Goal: Navigation & Orientation: Understand site structure

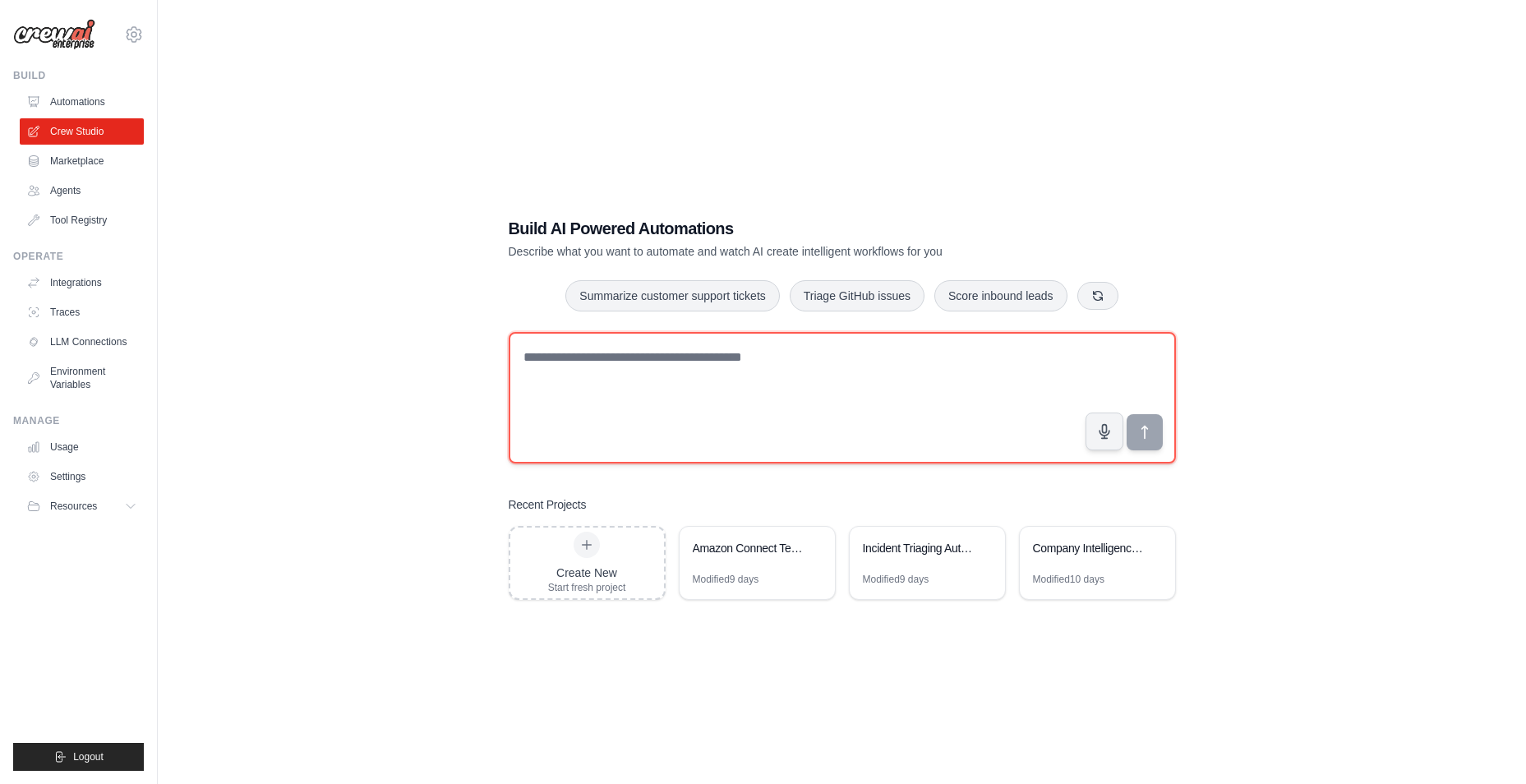
click at [570, 391] on textarea at bounding box center [842, 397] width 667 height 132
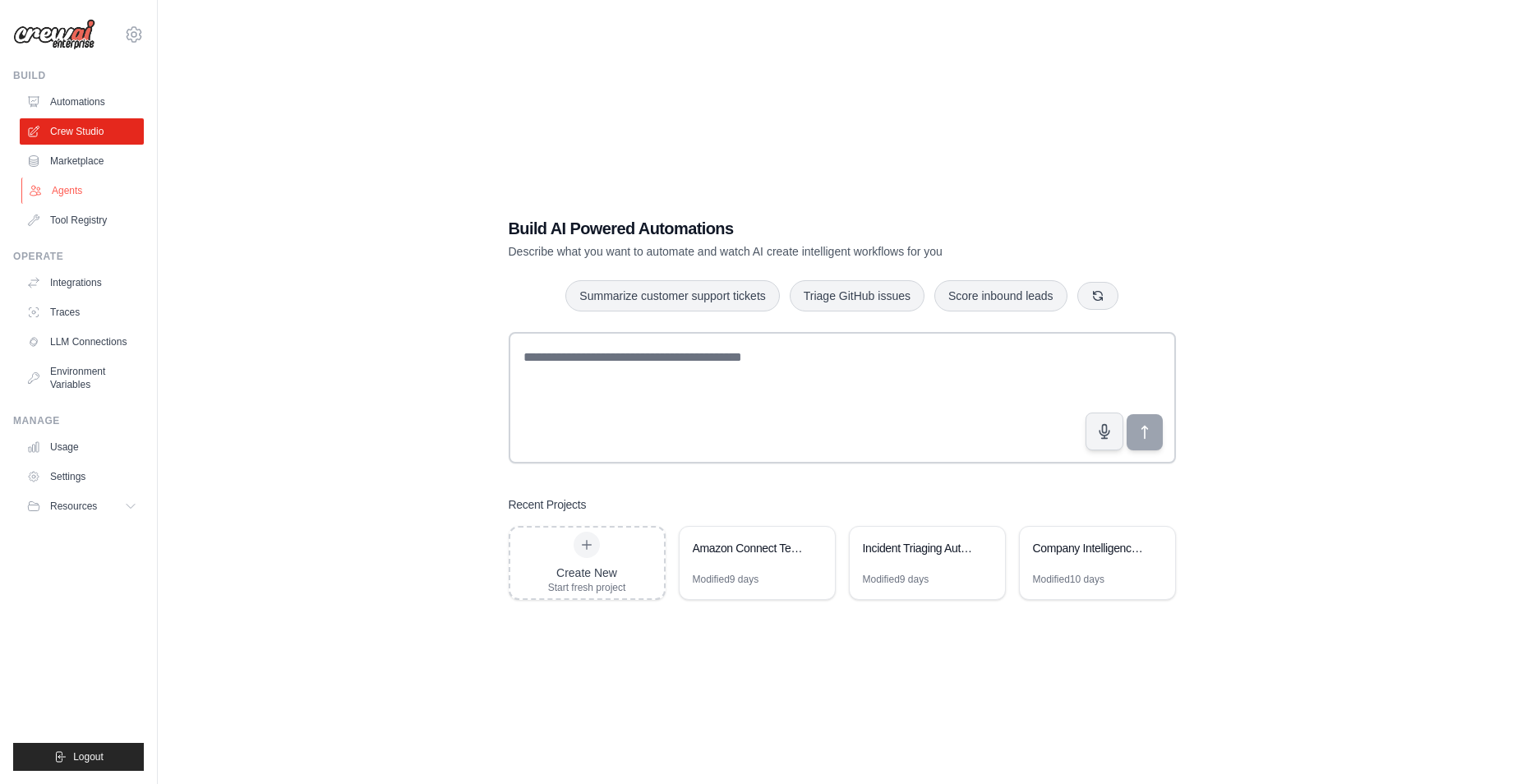
click at [81, 179] on link "Agents" at bounding box center [83, 190] width 124 height 26
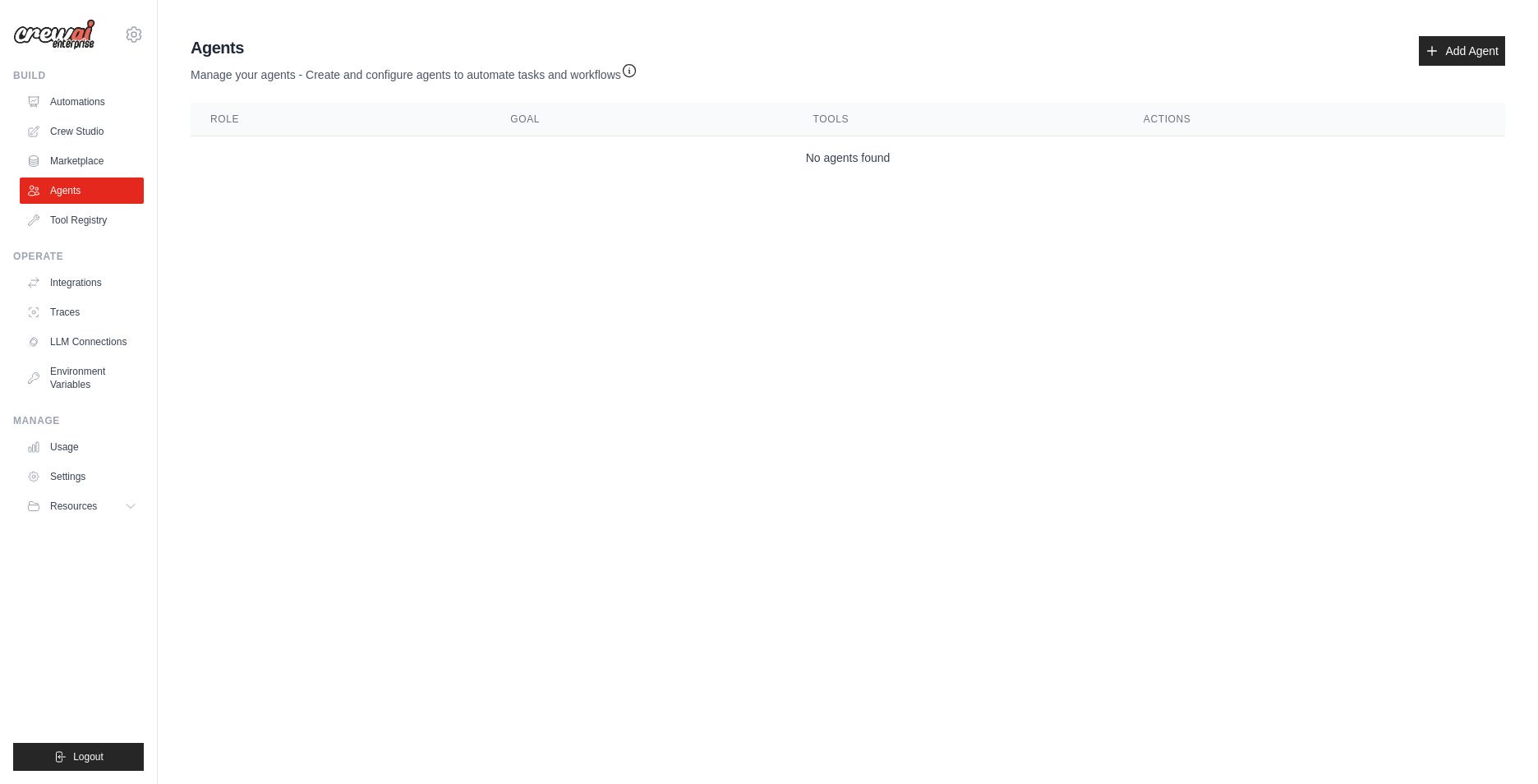
click at [80, 188] on link "Agents" at bounding box center [81, 190] width 124 height 26
click at [75, 146] on ul "Automations Crew Studio Marketplace Agents Tool Registry" at bounding box center [81, 161] width 124 height 145
click at [75, 158] on link "Marketplace" at bounding box center [83, 160] width 124 height 26
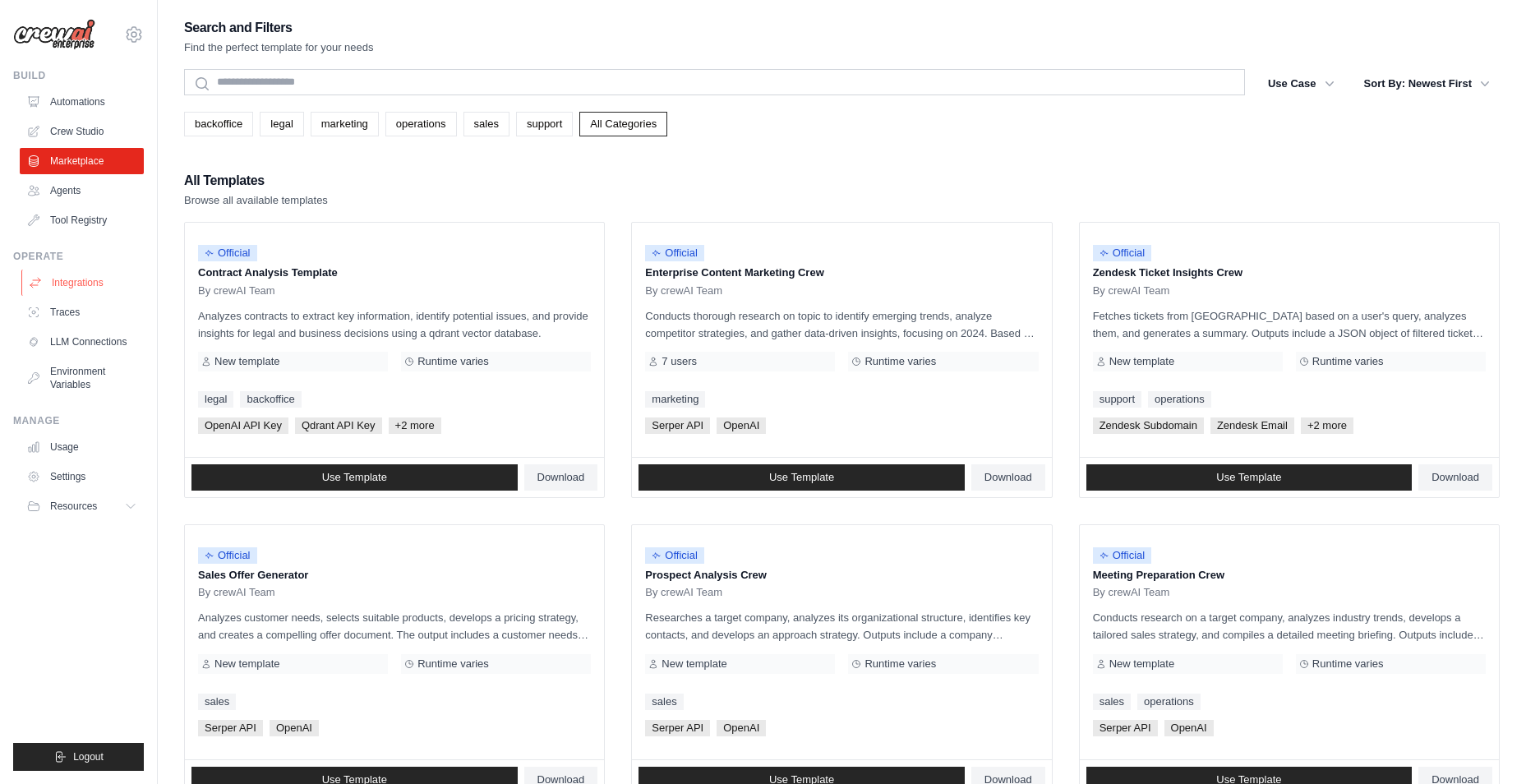
click at [95, 277] on link "Integrations" at bounding box center [83, 282] width 124 height 26
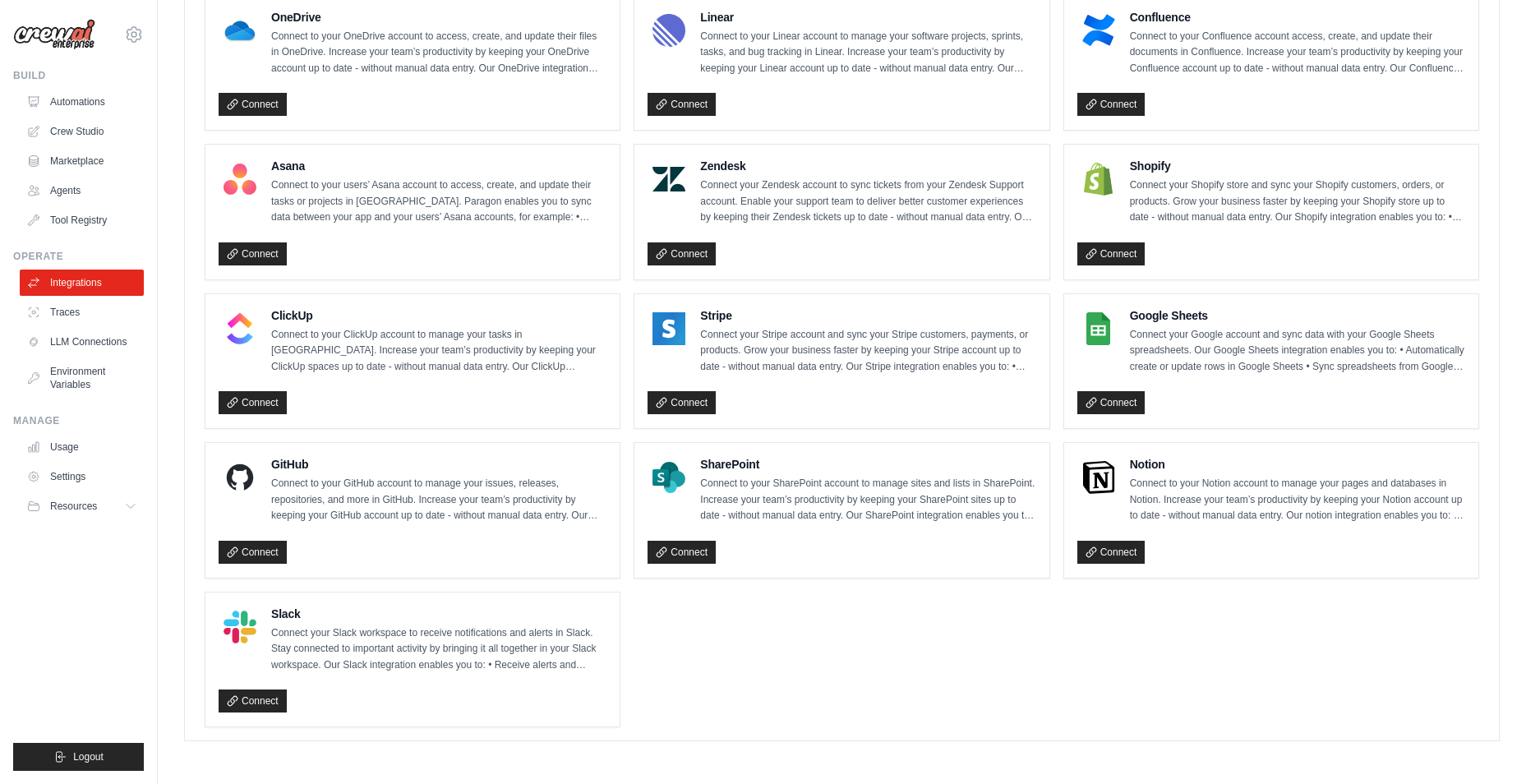
scroll to position [539, 0]
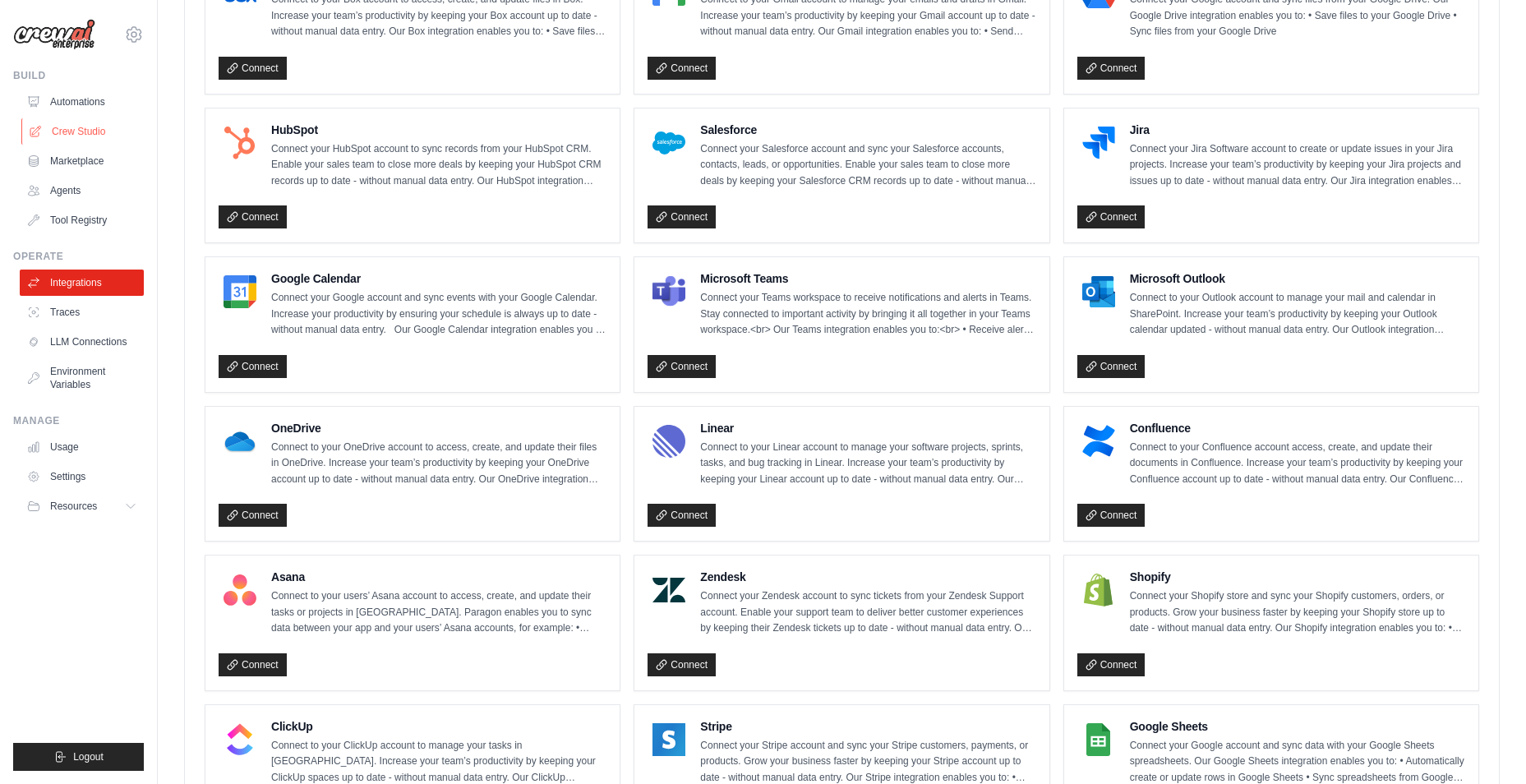
click at [72, 128] on link "Crew Studio" at bounding box center [83, 131] width 124 height 26
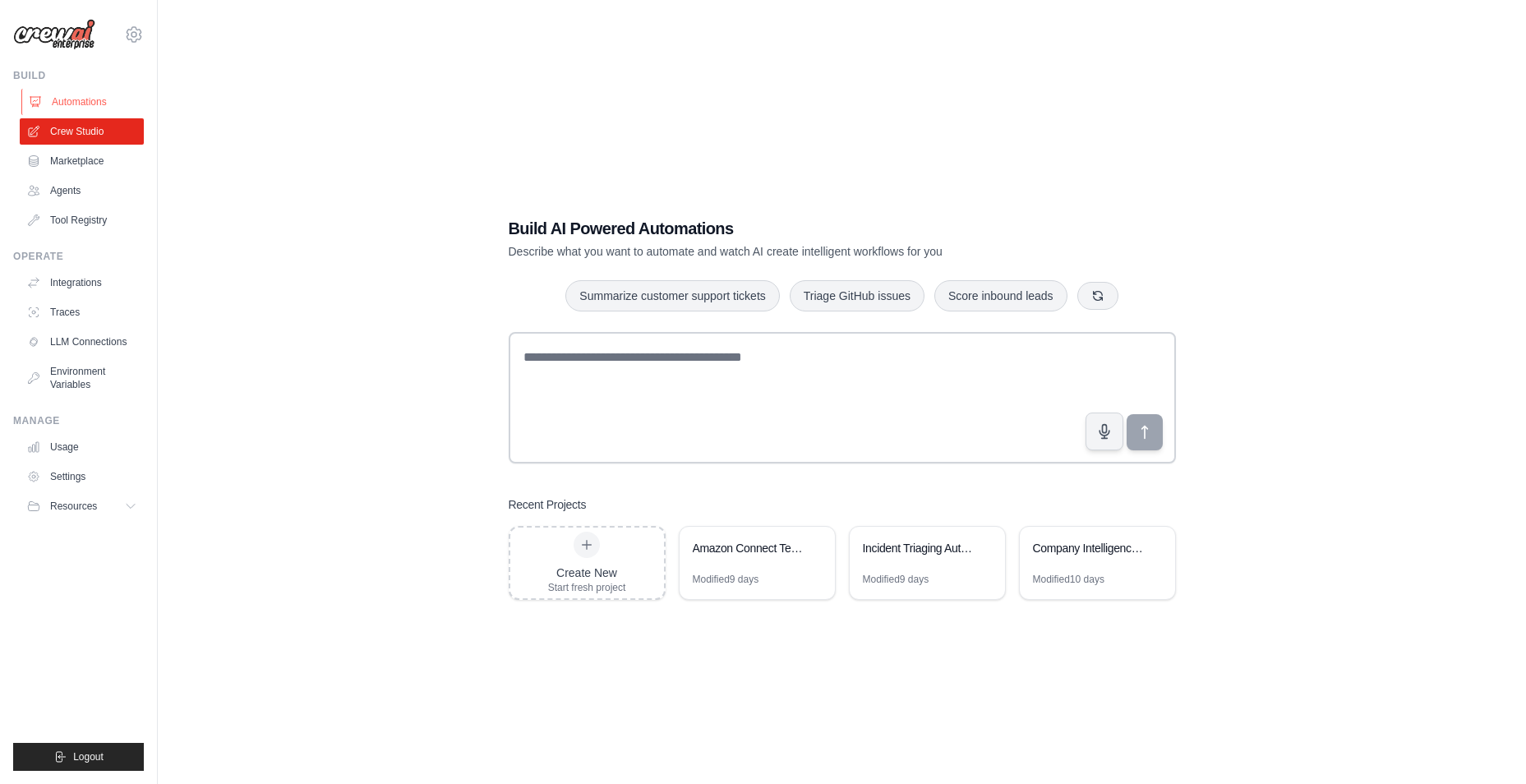
drag, startPoint x: 0, startPoint y: 0, endPoint x: 76, endPoint y: 101, distance: 126.4
click at [76, 101] on link "Automations" at bounding box center [83, 101] width 124 height 26
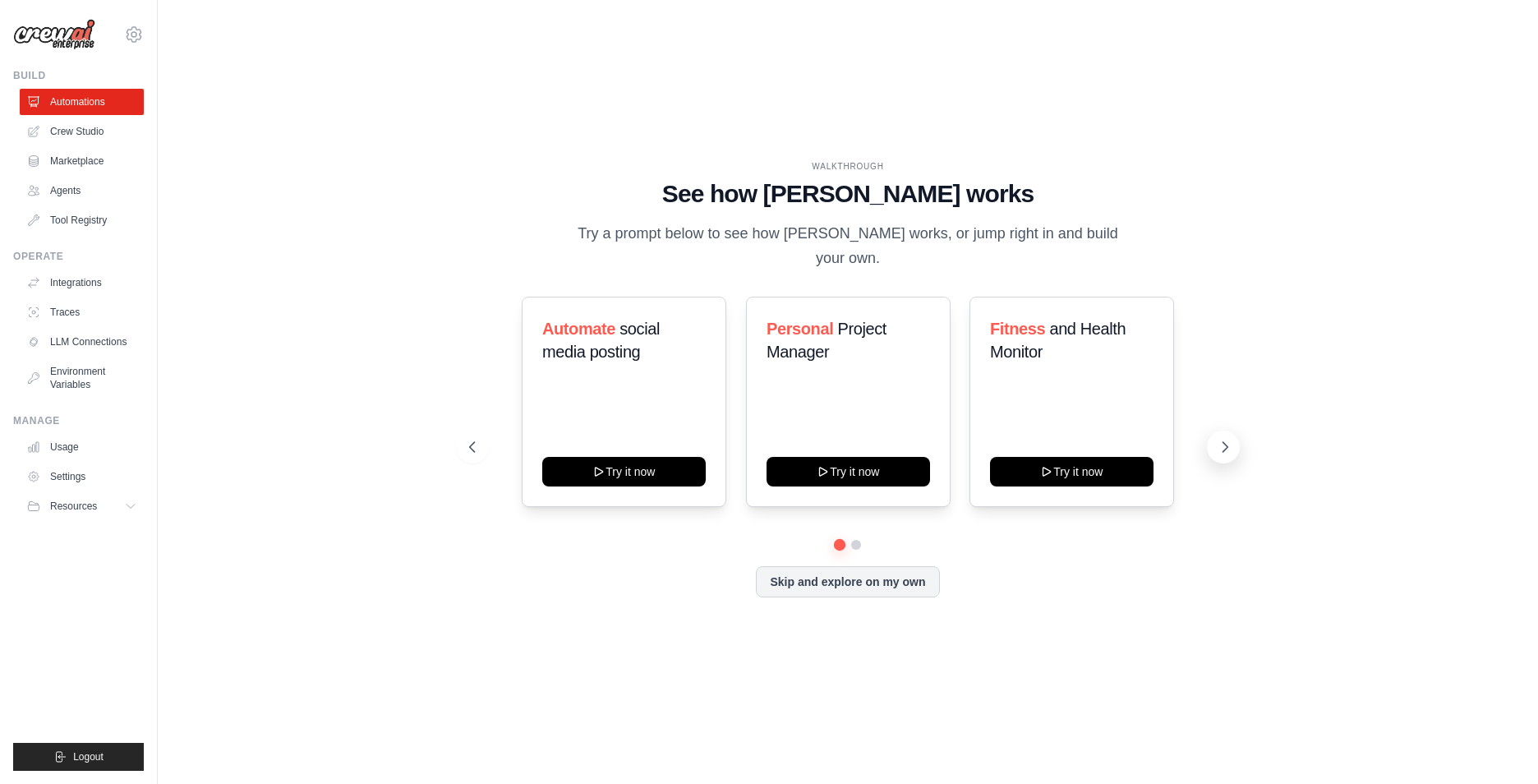
click at [1213, 430] on button at bounding box center [1223, 447] width 33 height 33
click at [476, 439] on icon at bounding box center [471, 447] width 16 height 16
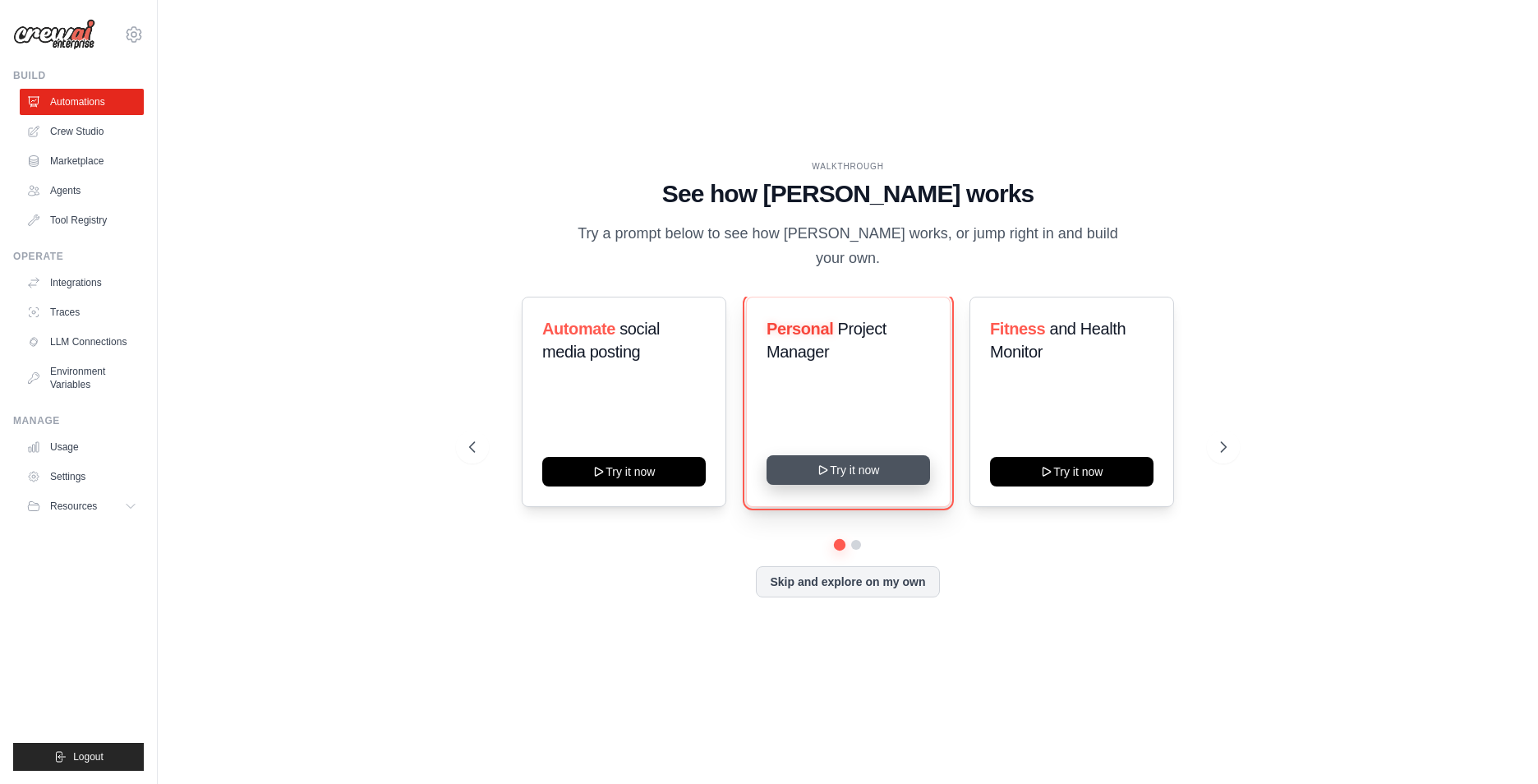
click at [798, 458] on button "Try it now" at bounding box center [848, 469] width 164 height 30
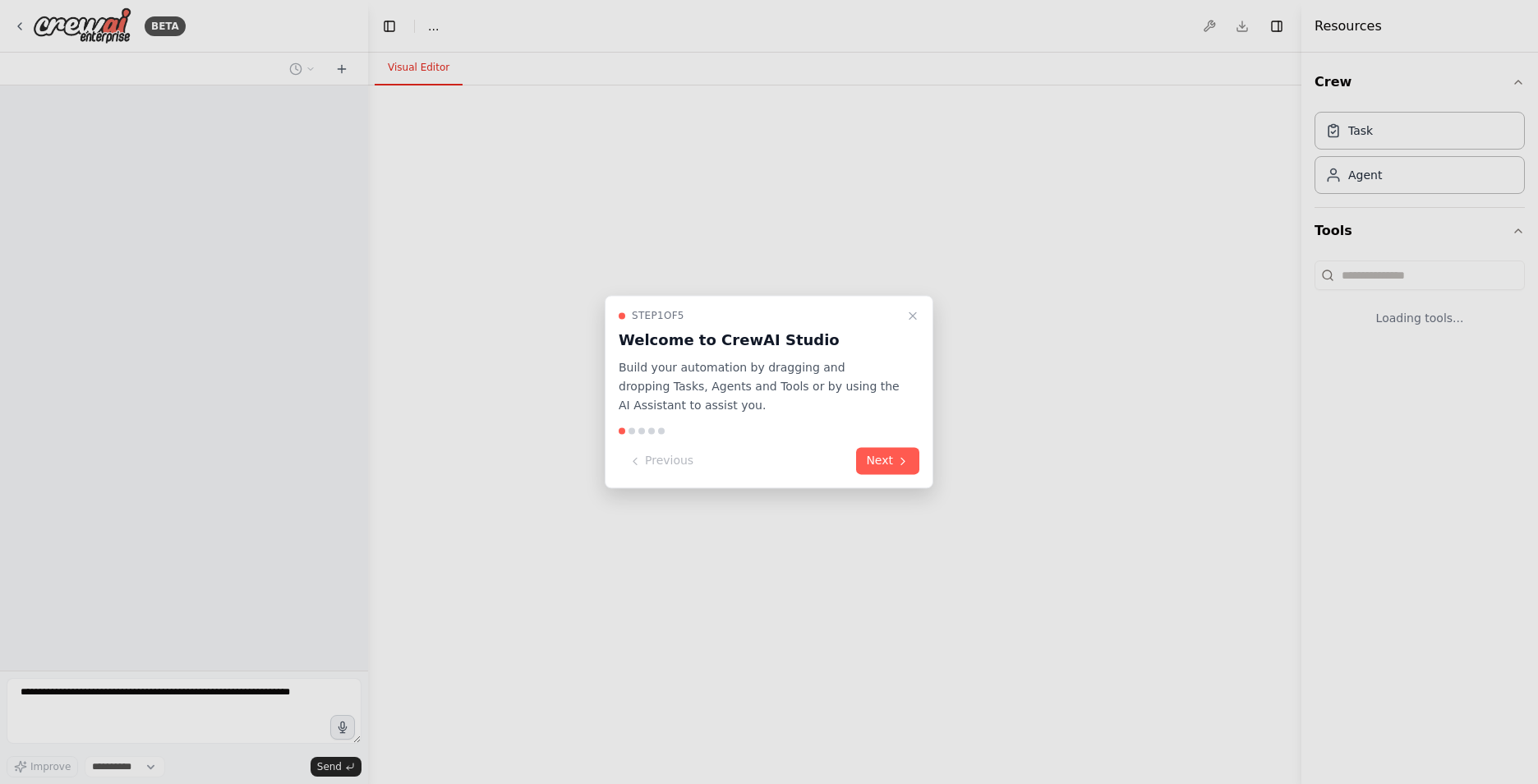
select select "****"
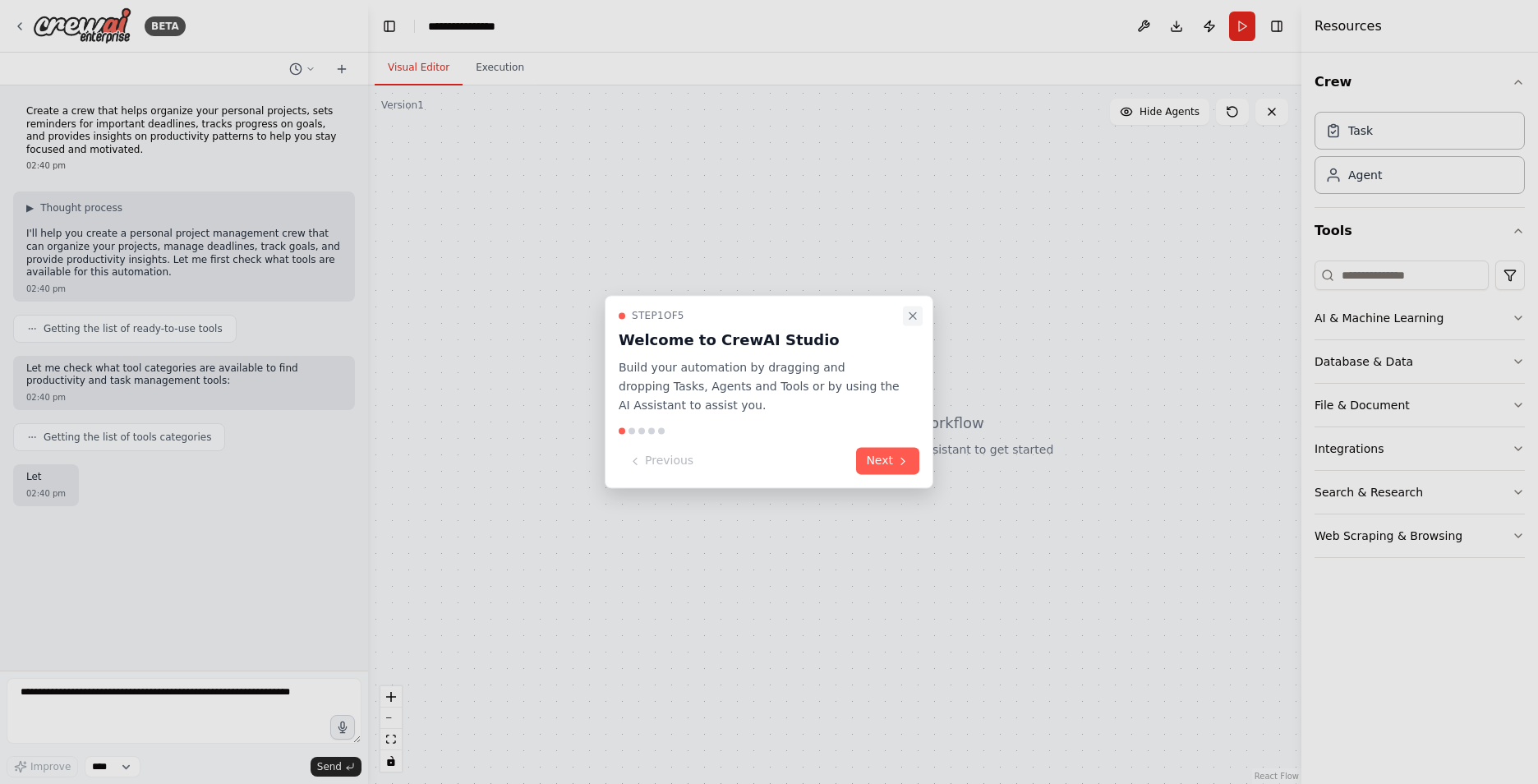
click at [918, 324] on button "Close walkthrough" at bounding box center [913, 315] width 20 height 20
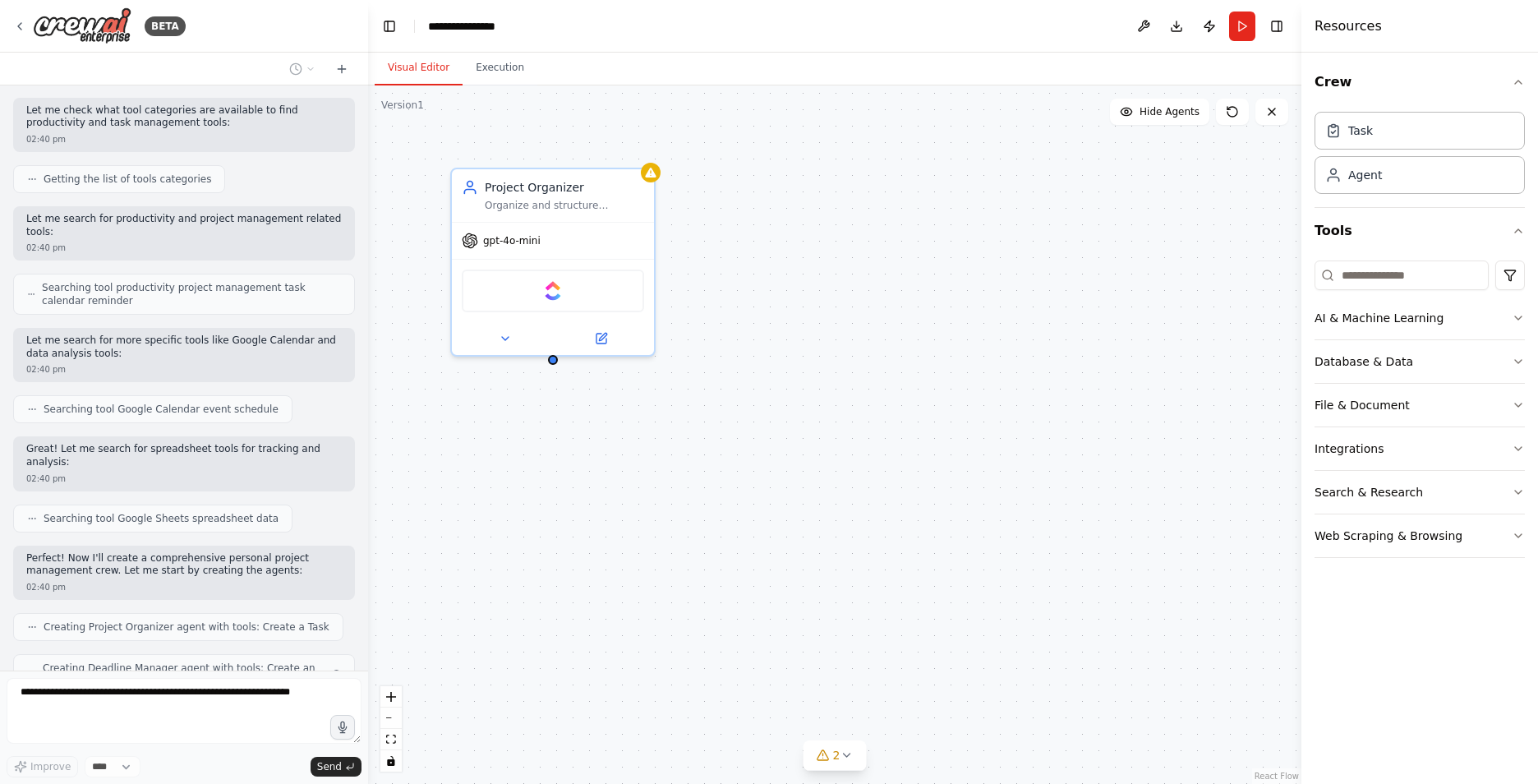
scroll to position [299, 0]
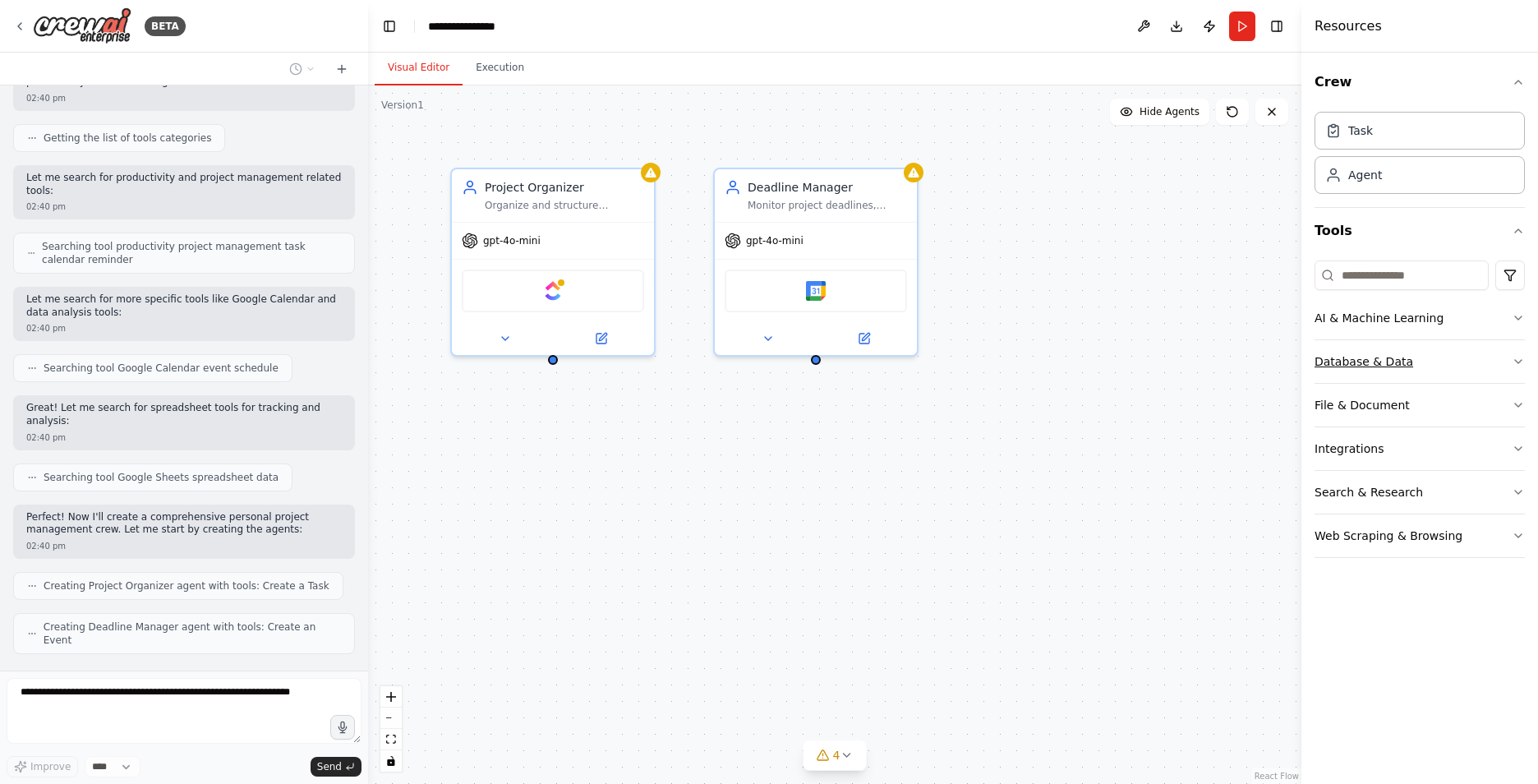
click at [1519, 359] on icon "button" at bounding box center [1518, 362] width 13 height 13
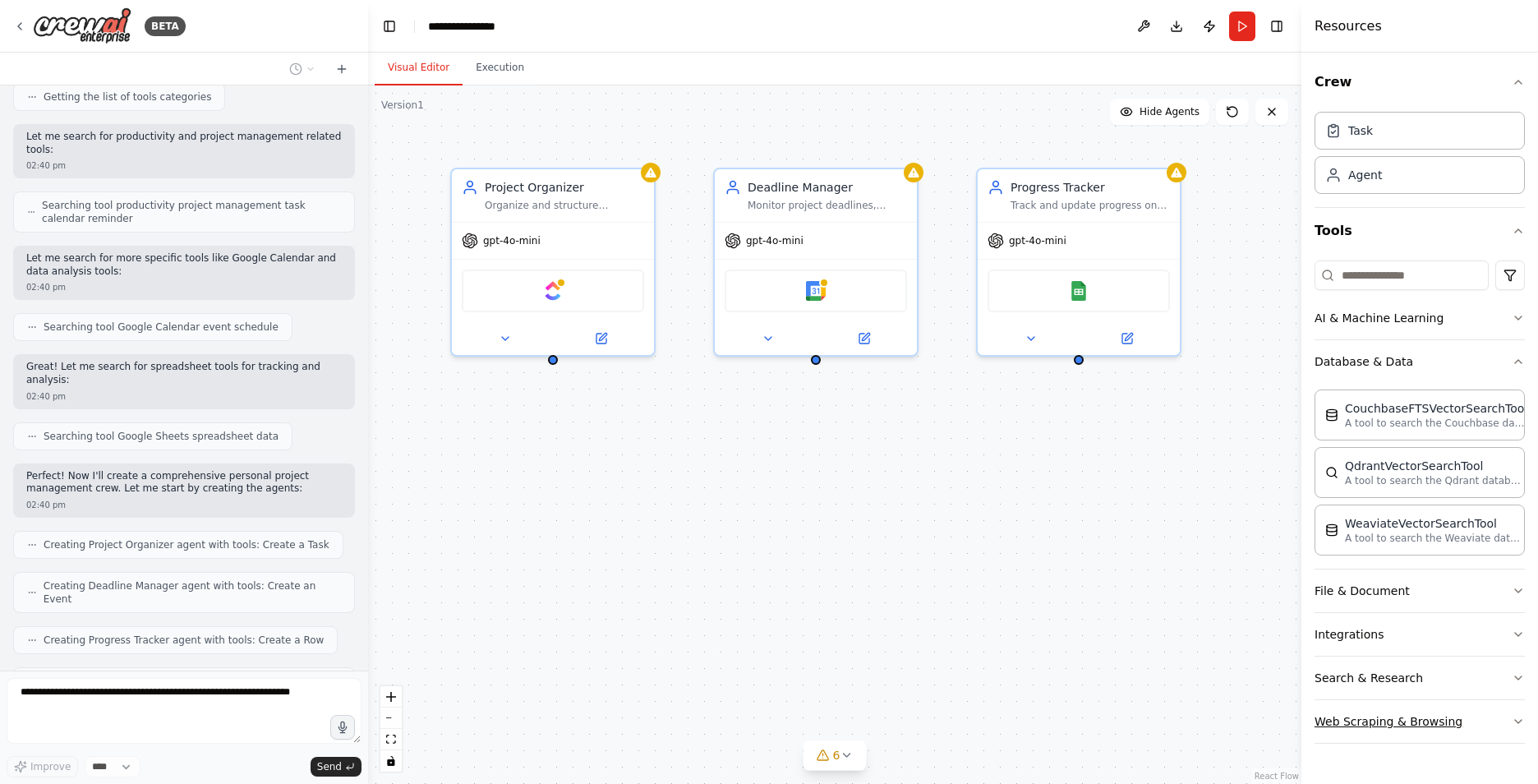
scroll to position [381, 0]
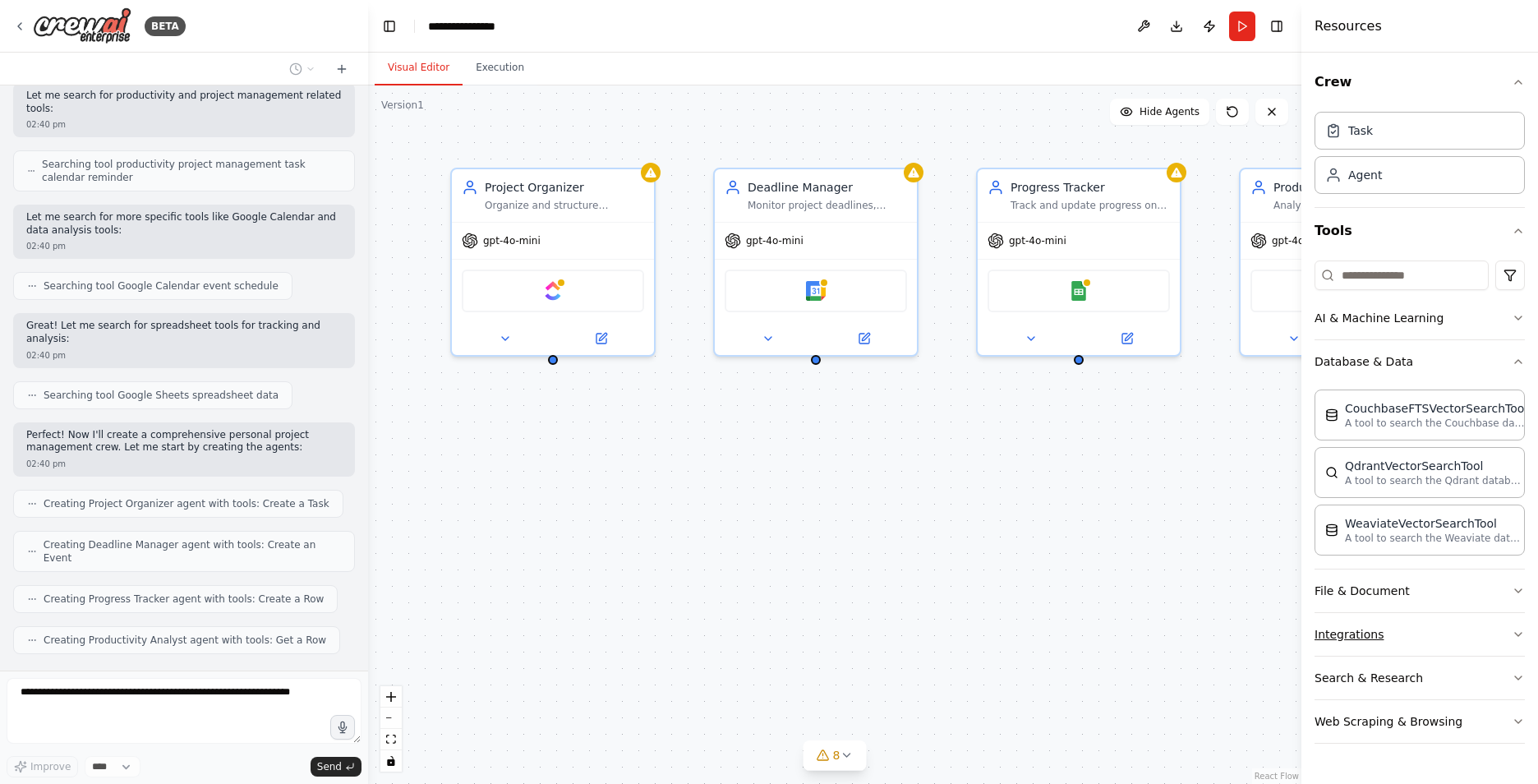
click at [1520, 630] on icon "button" at bounding box center [1518, 634] width 13 height 13
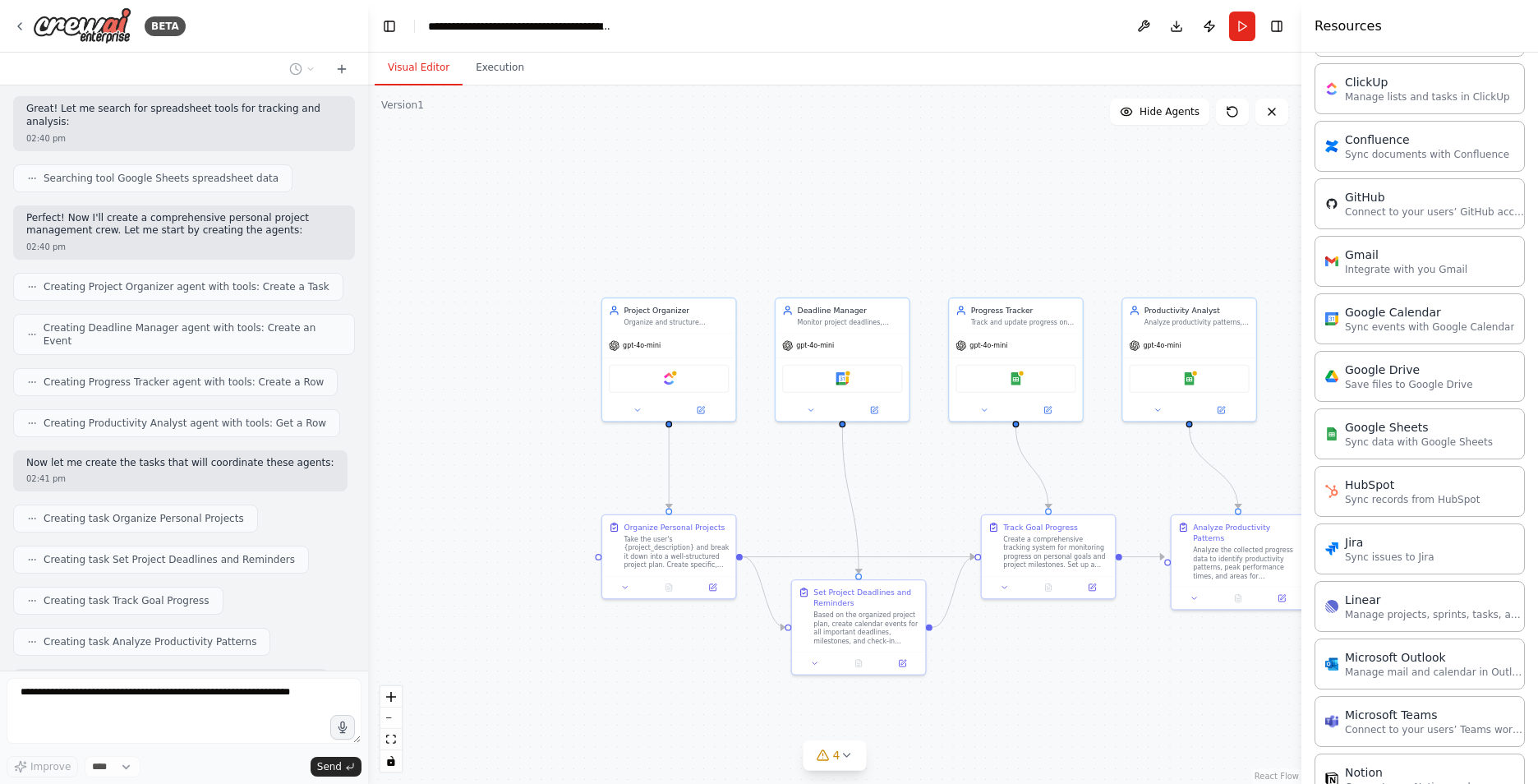
scroll to position [339, 0]
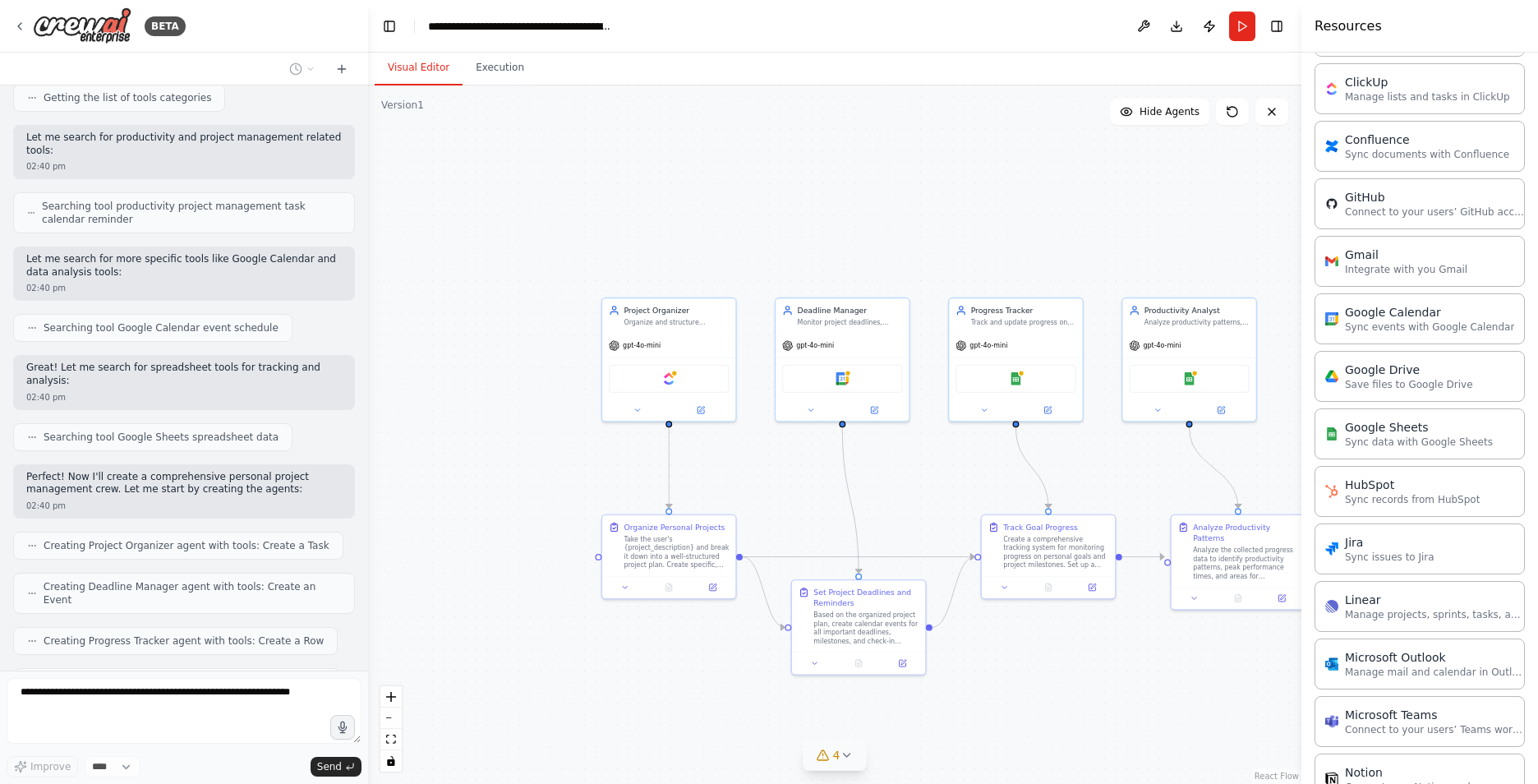
click at [852, 756] on icon at bounding box center [846, 754] width 13 height 13
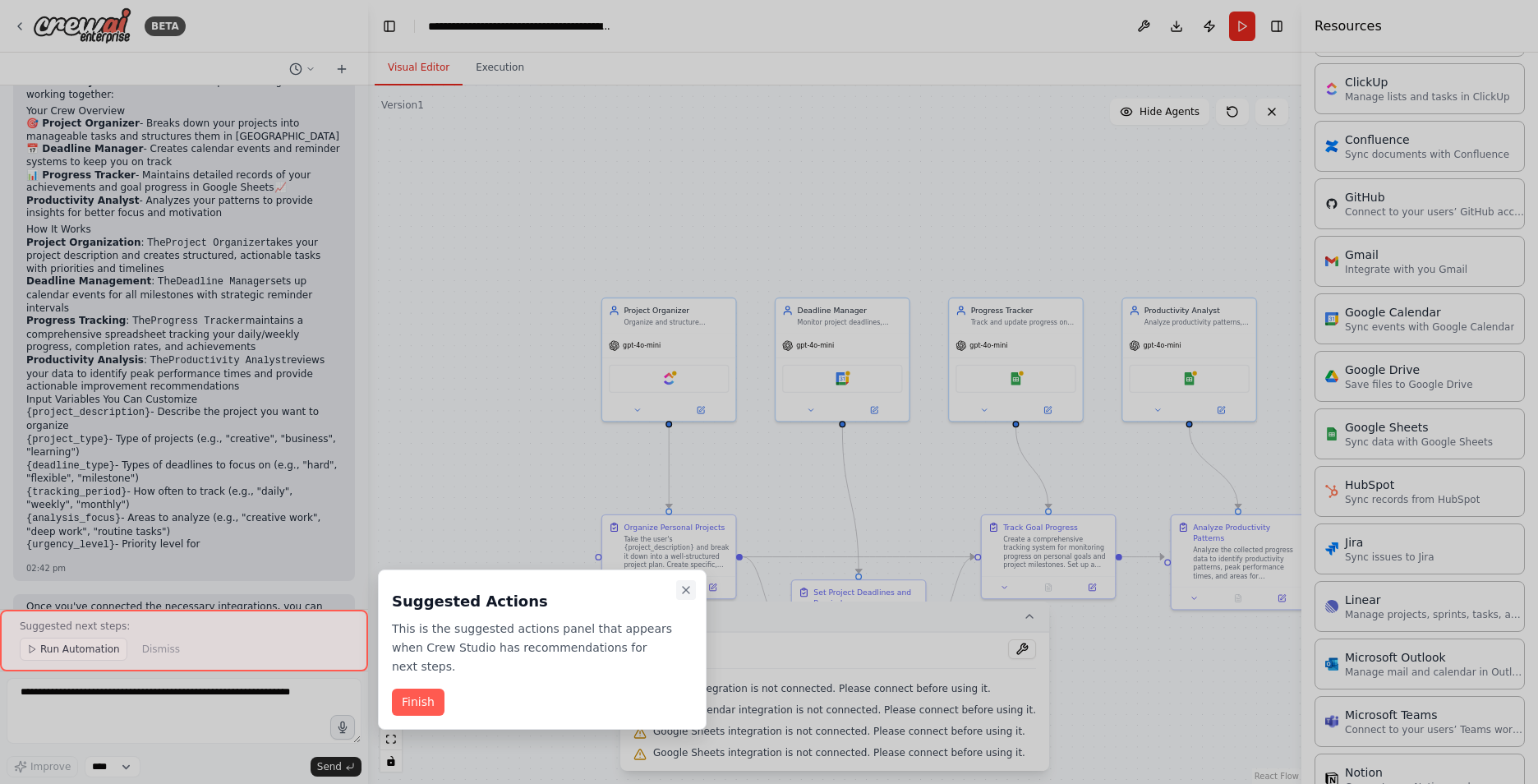
click at [688, 592] on icon "Close walkthrough" at bounding box center [686, 590] width 13 height 13
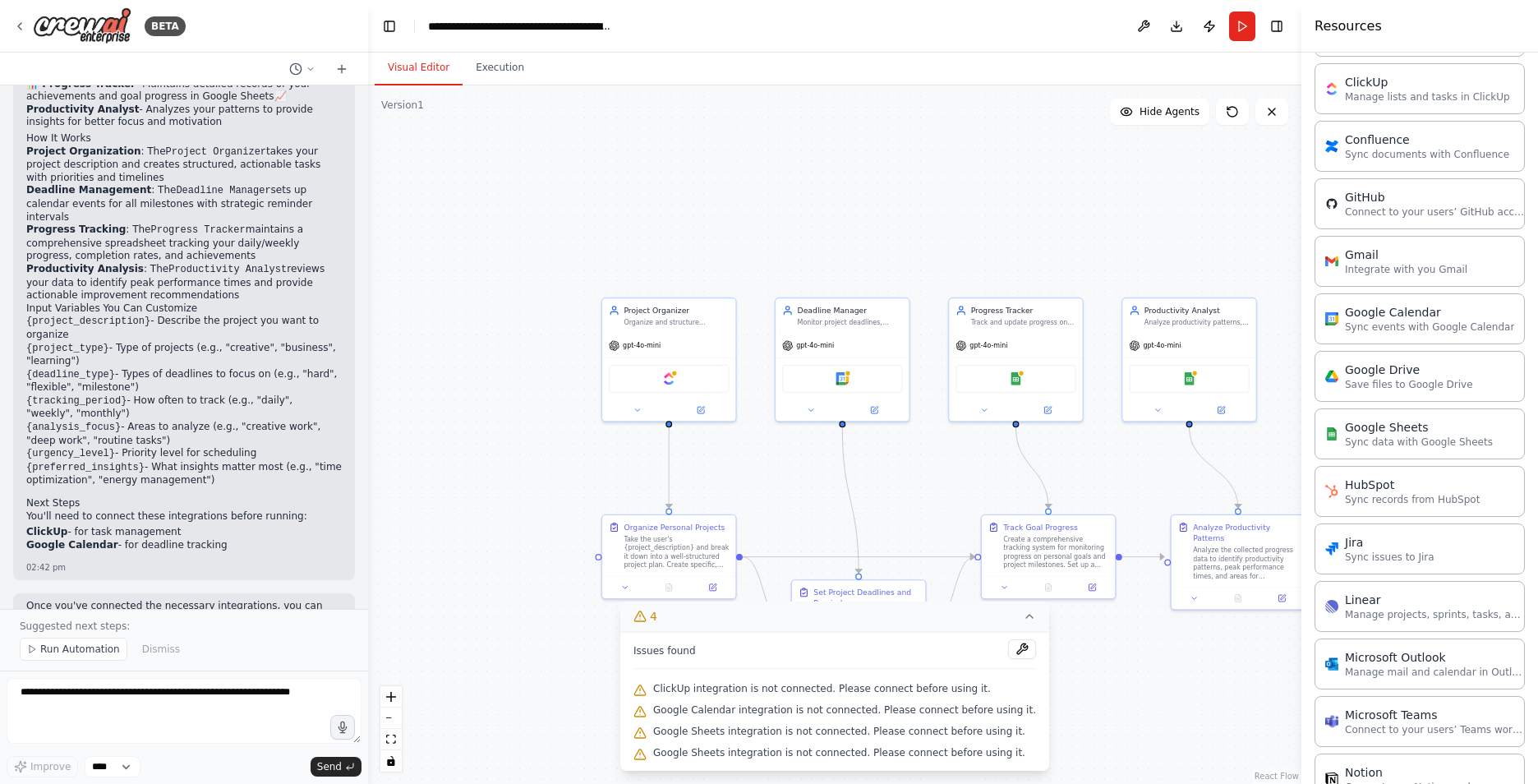
scroll to position [1464, 0]
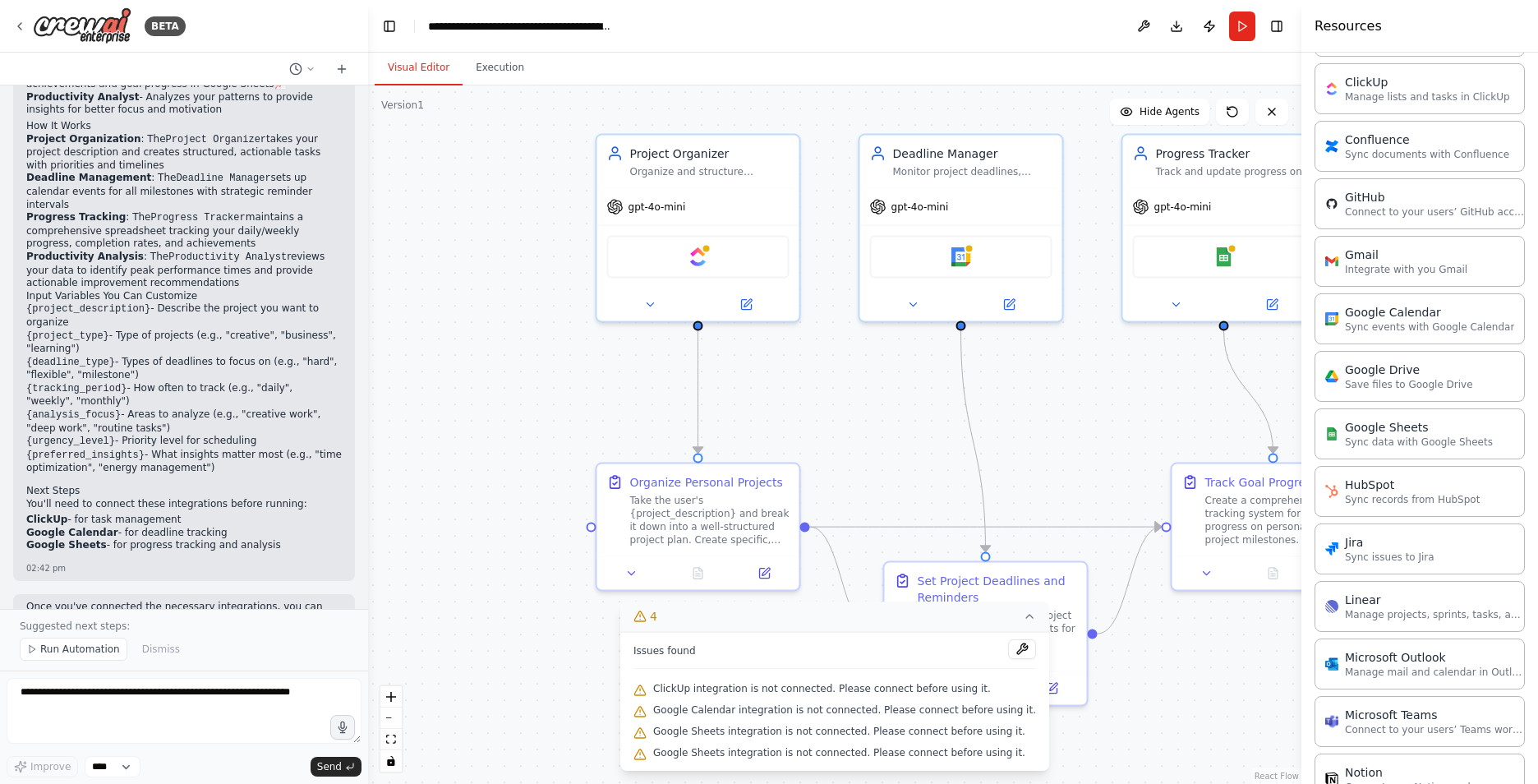
drag, startPoint x: 531, startPoint y: 471, endPoint x: 446, endPoint y: 366, distance: 135.1
click at [446, 366] on div ".deletable-edge-delete-btn { width: 20px; height: 20px; border: 0px solid #ffff…" at bounding box center [834, 434] width 934 height 698
